Goal: Task Accomplishment & Management: Manage account settings

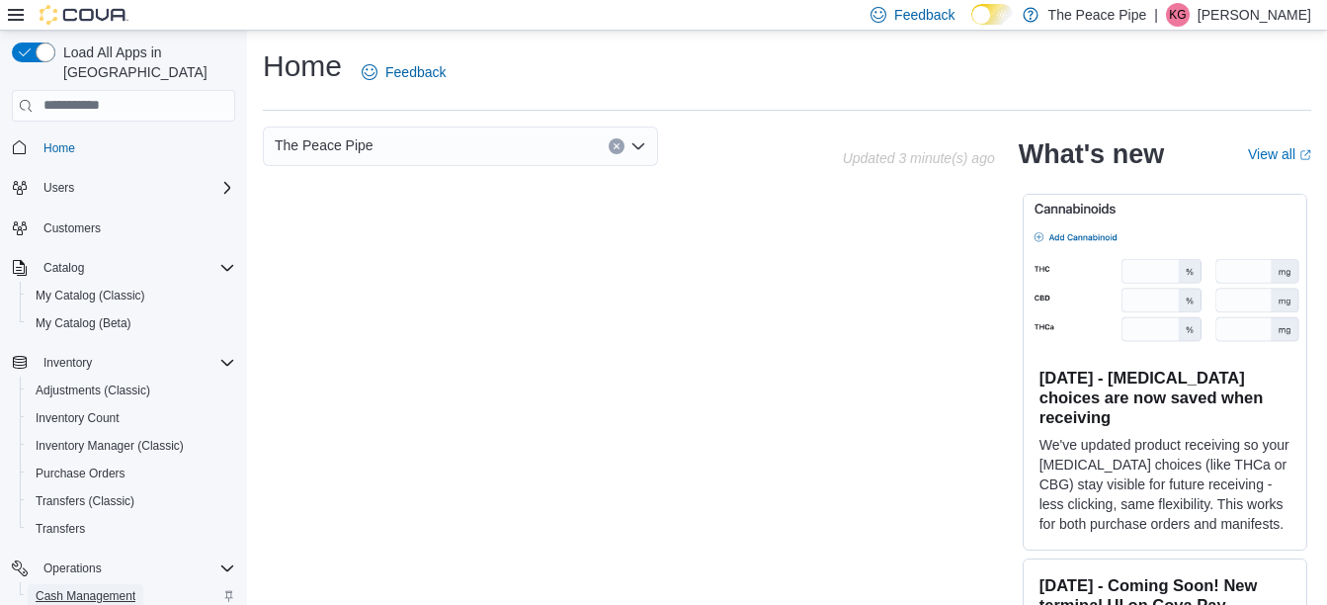
click at [79, 588] on span "Cash Management" at bounding box center [86, 596] width 100 height 16
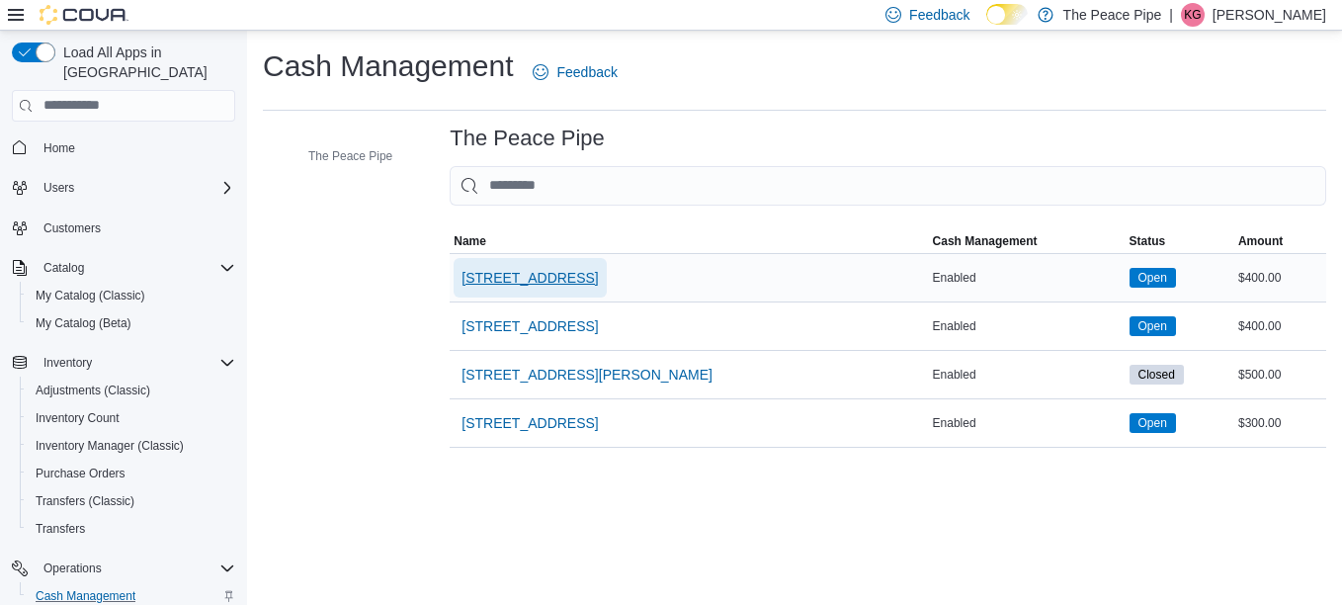
click at [491, 274] on span "[STREET_ADDRESS]" at bounding box center [530, 278] width 136 height 20
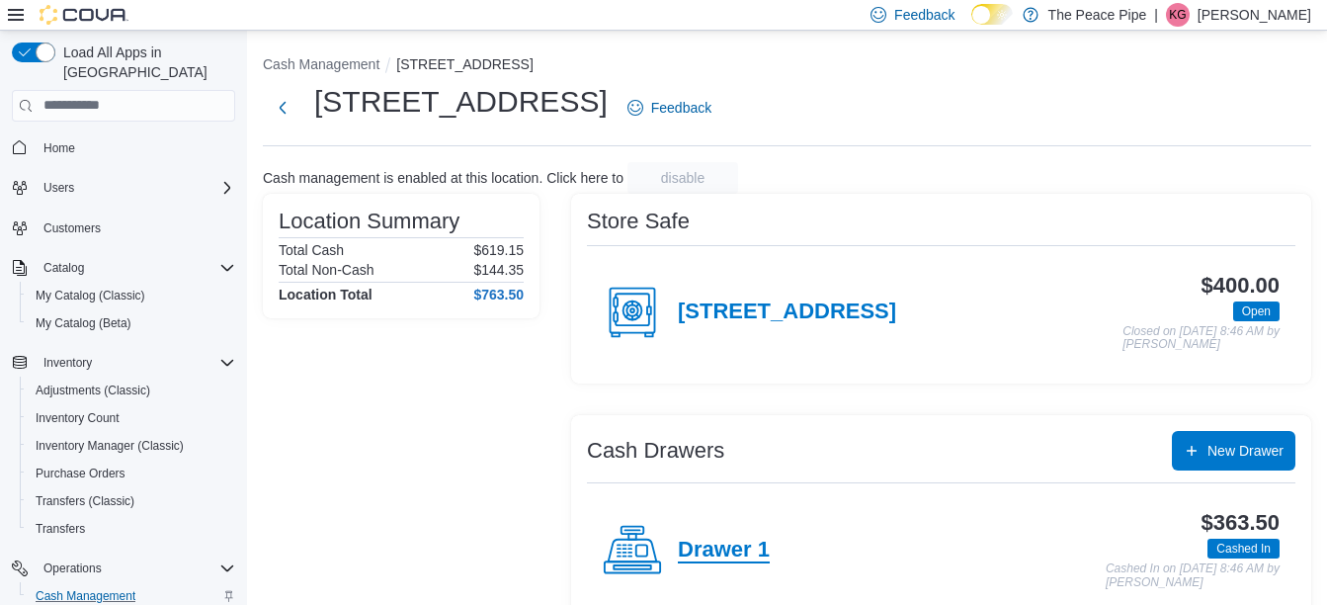
click at [718, 547] on h4 "Drawer 1" at bounding box center [724, 551] width 92 height 26
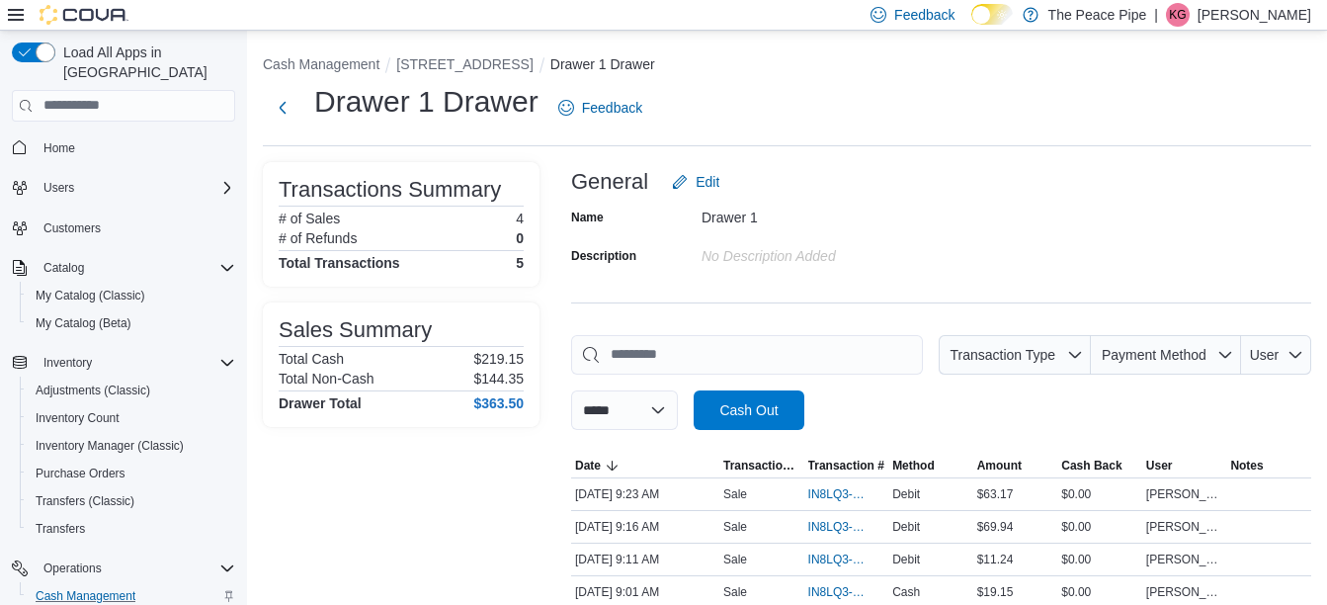
click at [718, 548] on div "[DATE] 9:11 AM" at bounding box center [645, 560] width 148 height 24
click at [827, 497] on span "IN8LQ3-550049" at bounding box center [836, 494] width 57 height 16
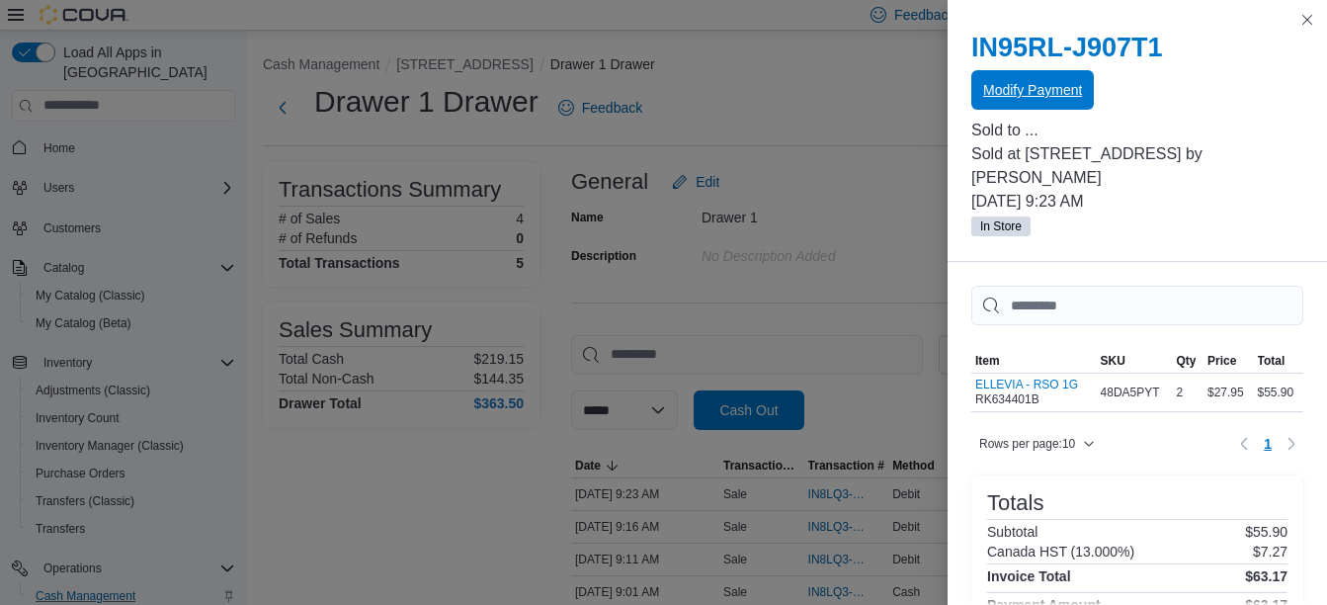
click at [1077, 79] on span "Modify Payment" at bounding box center [1032, 90] width 99 height 40
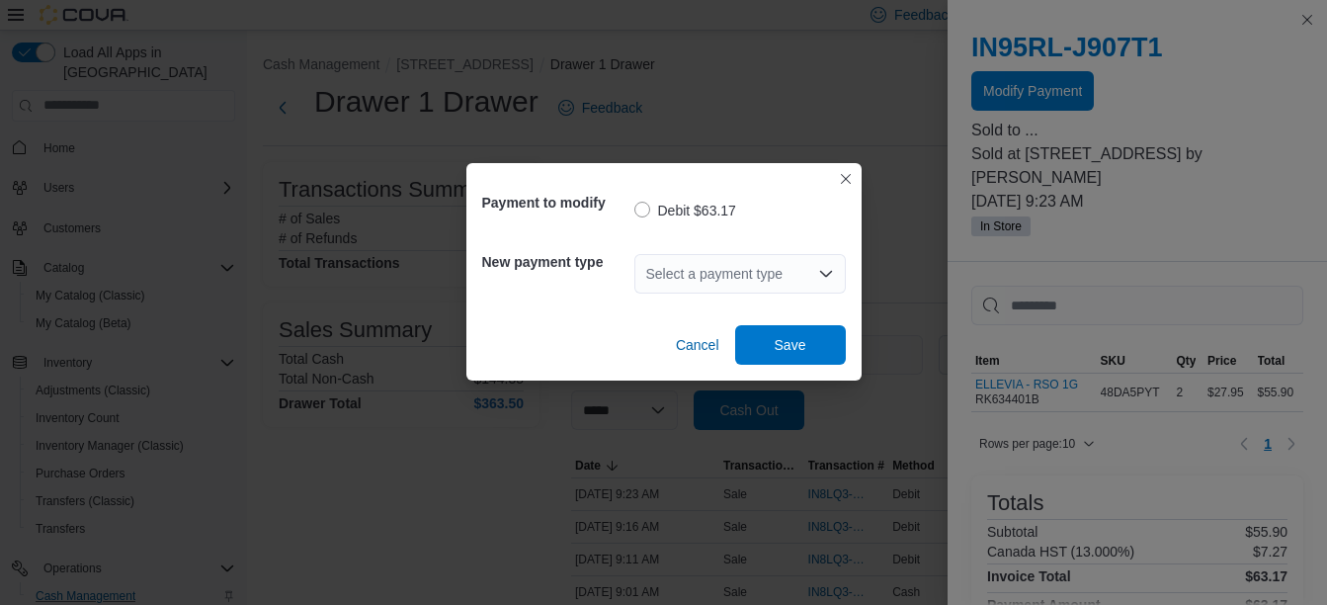
click at [723, 208] on label "Debit $63.17" at bounding box center [686, 211] width 102 height 24
click at [769, 275] on div "Select a payment type" at bounding box center [741, 274] width 212 height 40
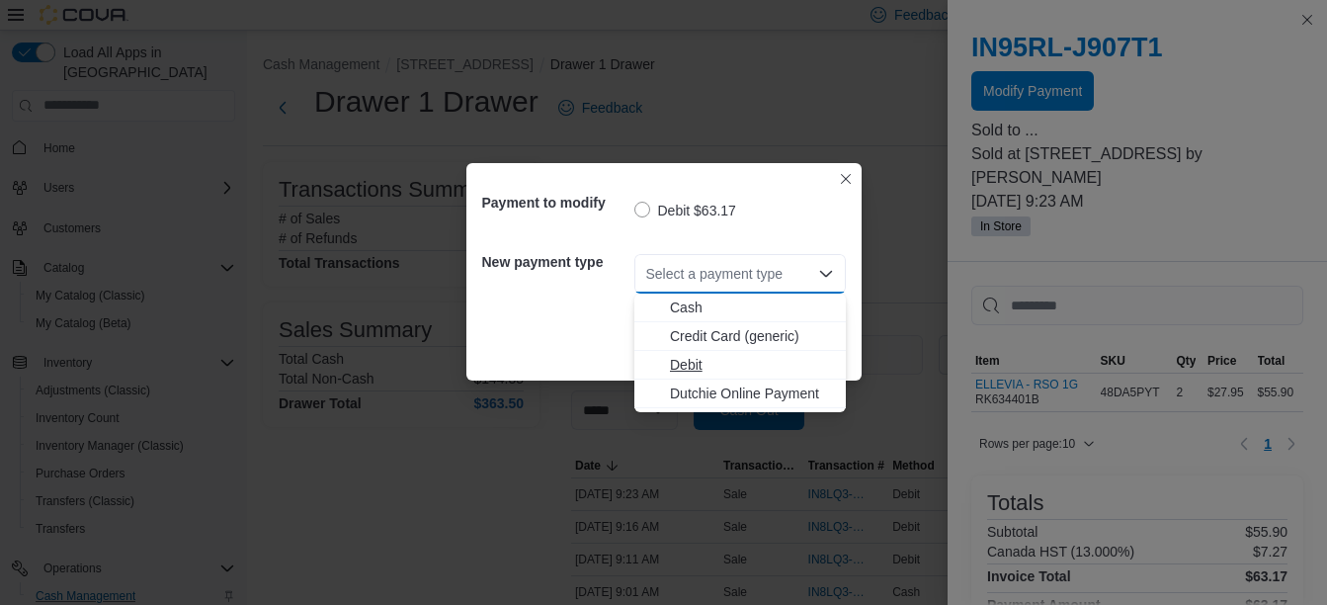
click at [701, 361] on span "Debit" at bounding box center [752, 365] width 164 height 20
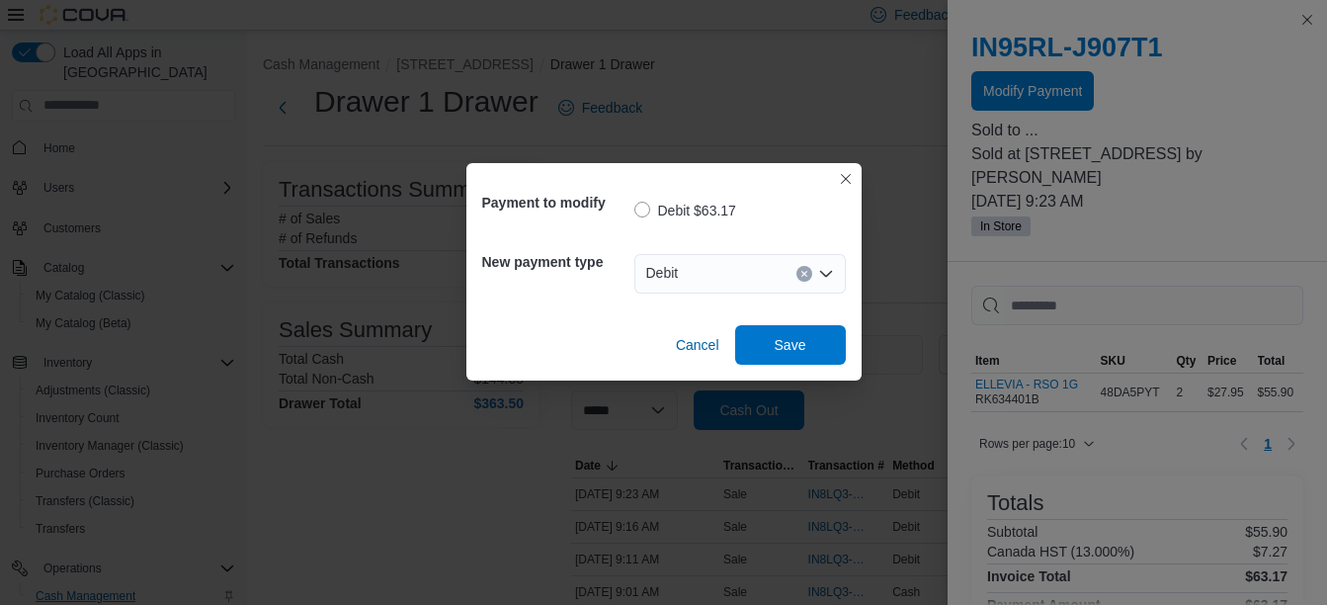
click at [698, 276] on div "Debit Combo box. Selected. Debit. Press Backspace to delete Debit. Combo box in…" at bounding box center [741, 274] width 212 height 40
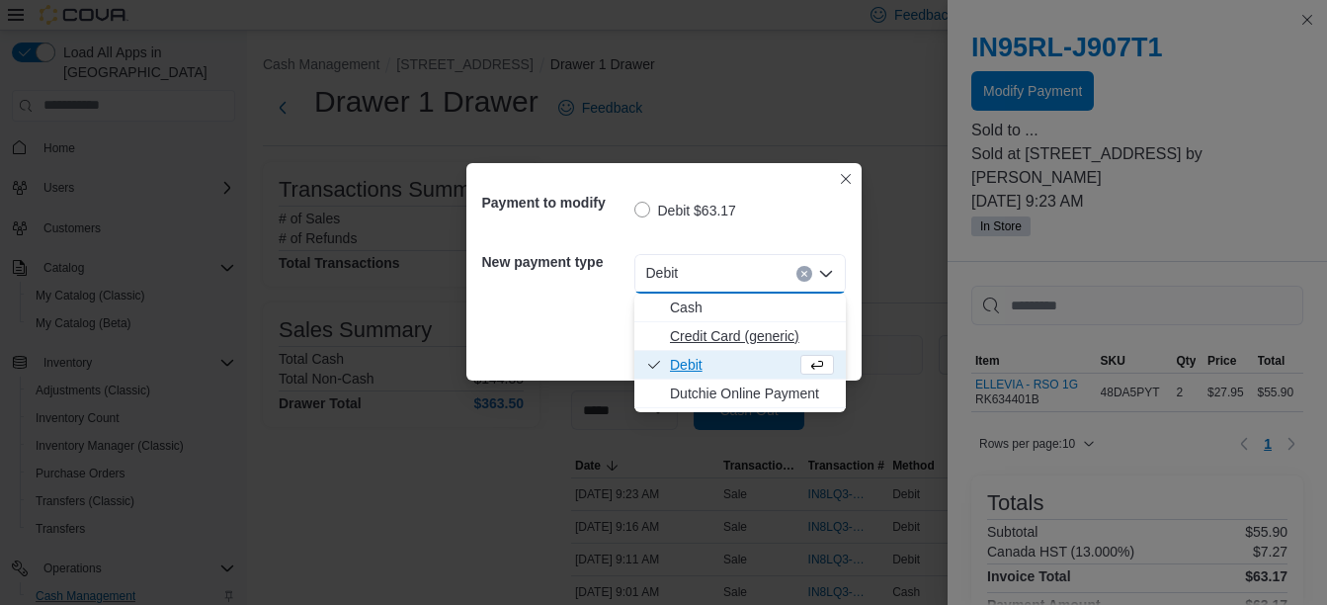
click at [698, 333] on span "Credit Card (generic)" at bounding box center [752, 336] width 164 height 20
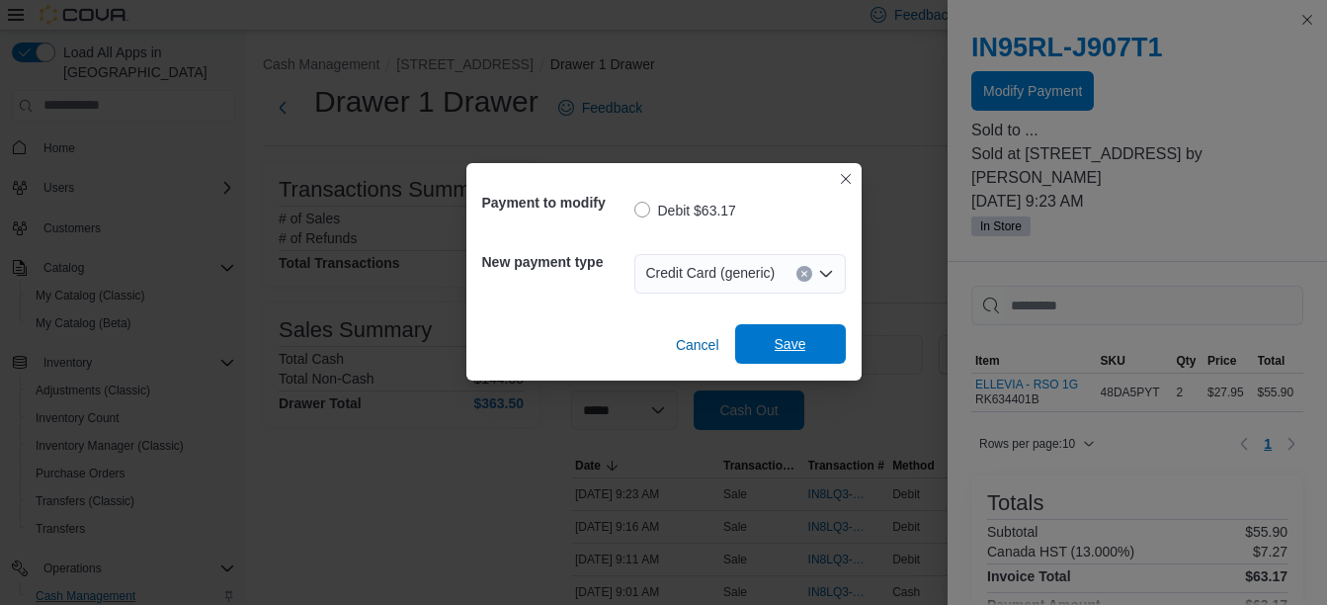
click at [778, 346] on span "Save" at bounding box center [791, 344] width 32 height 20
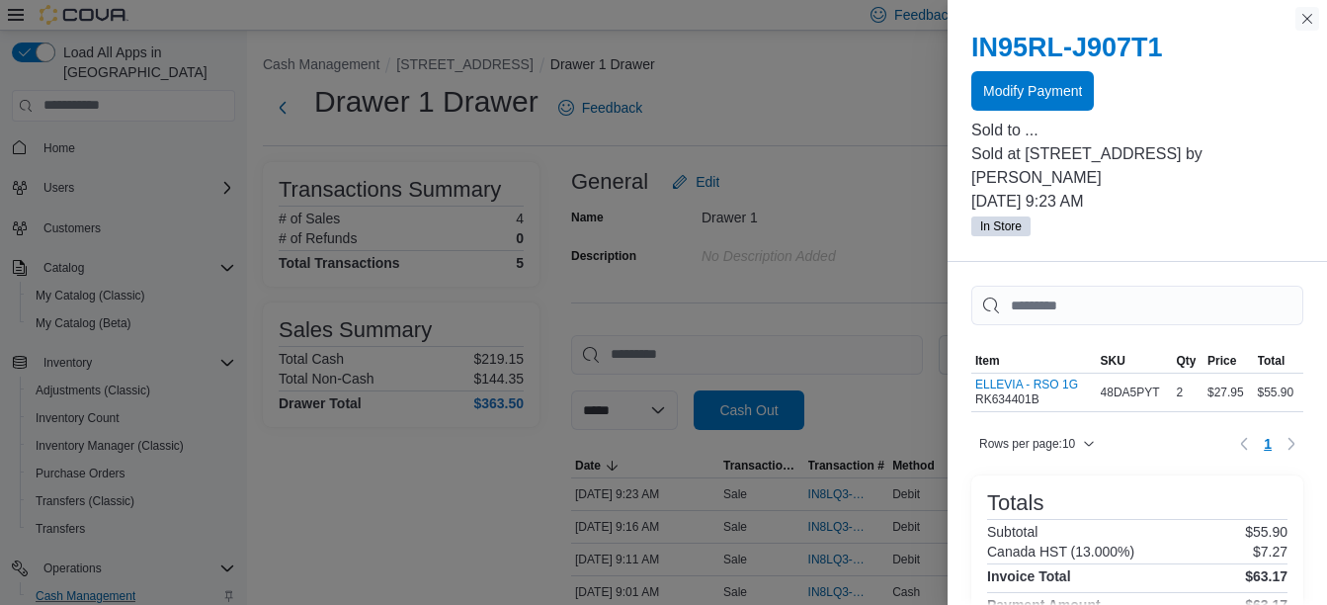
click at [1308, 21] on button "Close this dialog" at bounding box center [1308, 19] width 24 height 24
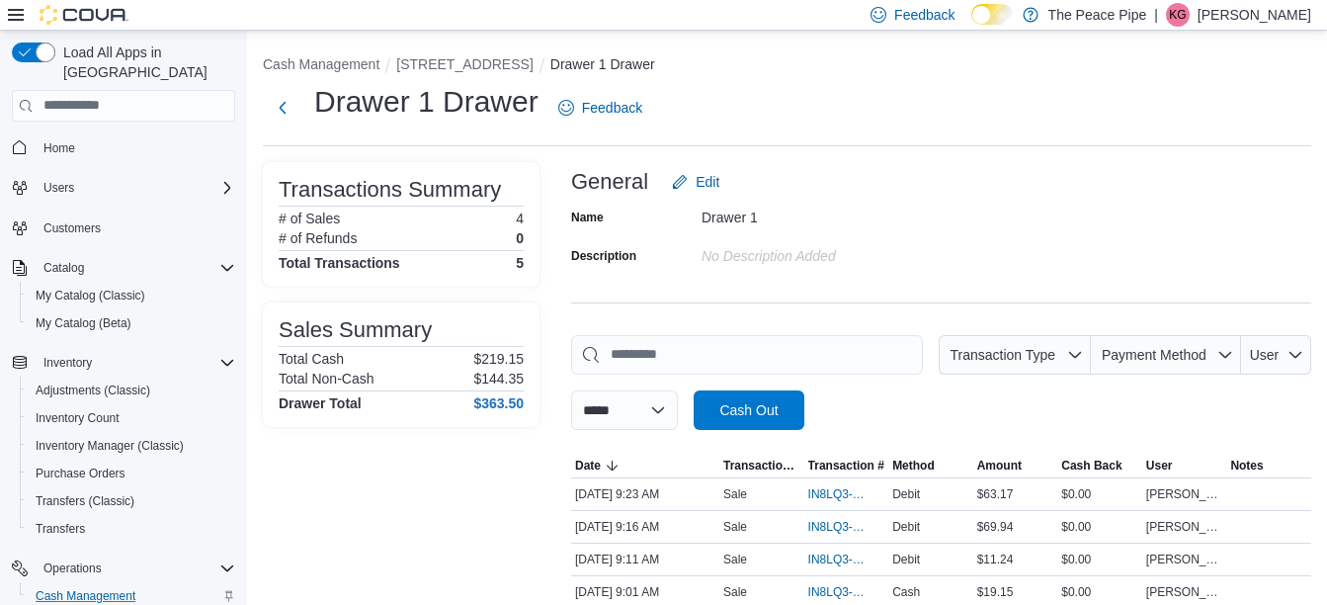
click at [946, 209] on div "Drawer 1" at bounding box center [834, 214] width 265 height 24
